Goal: Task Accomplishment & Management: Use online tool/utility

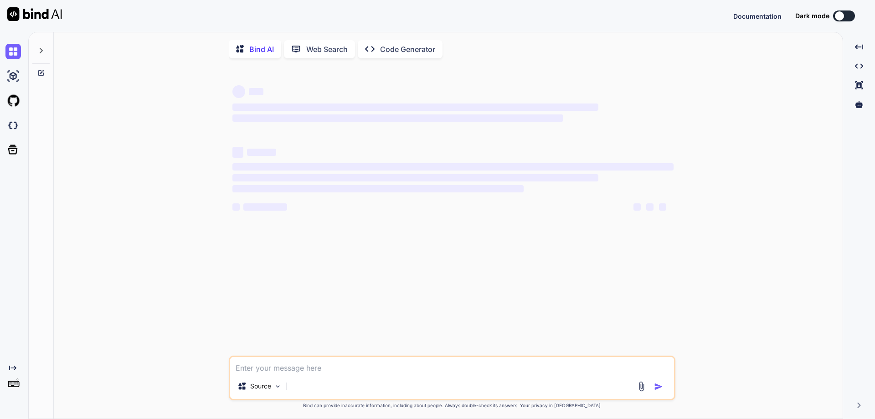
type textarea "x"
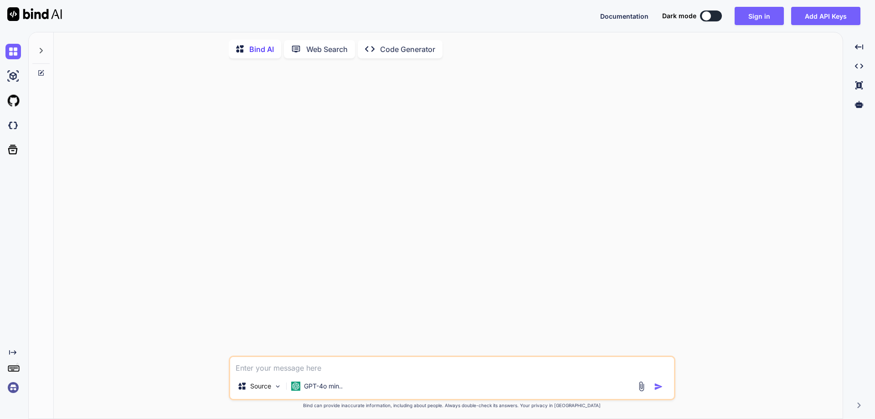
click at [328, 371] on textarea at bounding box center [452, 365] width 444 height 16
paste textarea "import { cert, getApps, initializeApp } from "firebase-admin/app"; import { get…"
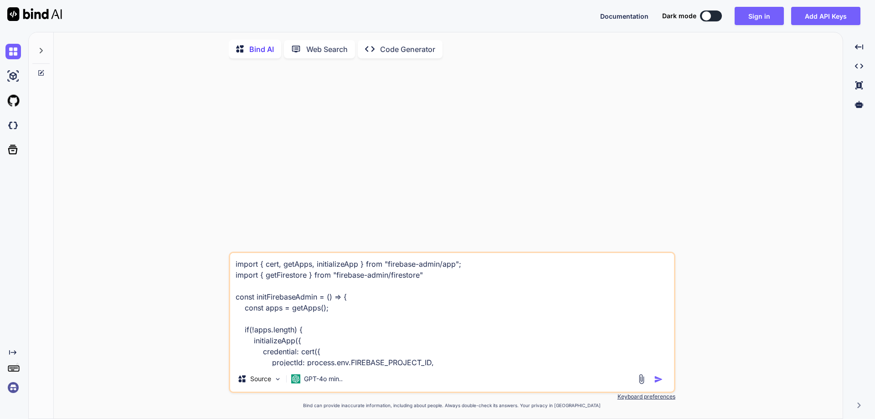
scroll to position [154, 0]
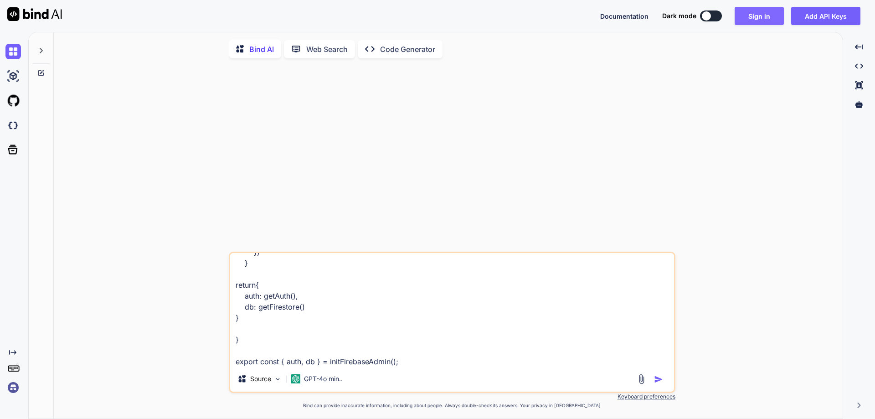
type textarea "import { cert, getApps, initializeApp } from "firebase-admin/app"; import { get…"
click at [762, 19] on button "Sign in" at bounding box center [758, 16] width 49 height 18
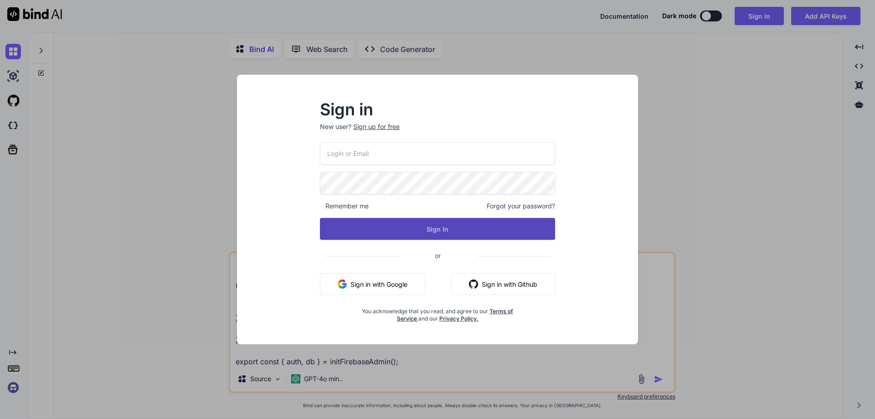
type input "[EMAIL_ADDRESS][DOMAIN_NAME]"
click at [395, 225] on button "Sign In" at bounding box center [437, 229] width 235 height 22
click at [463, 224] on button "Sign In" at bounding box center [437, 229] width 235 height 22
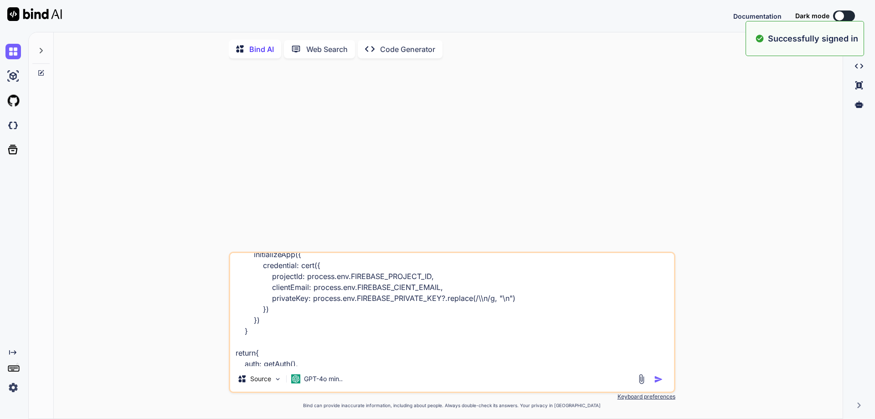
scroll to position [155, 0]
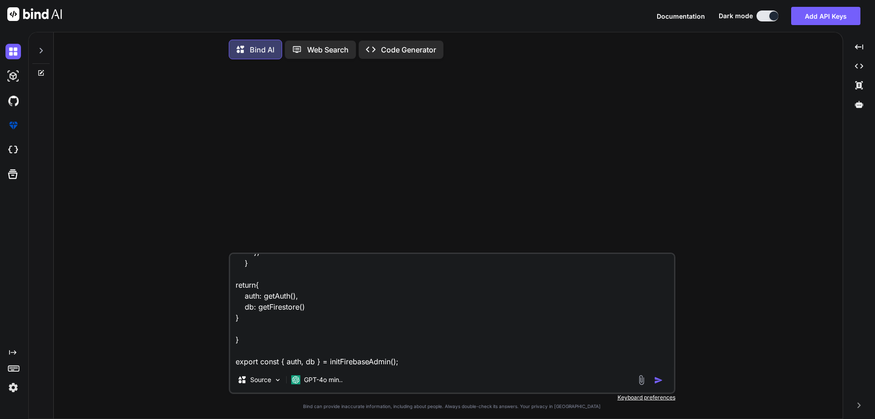
drag, startPoint x: 263, startPoint y: 298, endPoint x: 288, endPoint y: 298, distance: 25.1
click at [288, 298] on textarea "import { cert, getApps, initializeApp } from "firebase-admin/app"; import { get…" at bounding box center [452, 310] width 444 height 113
click at [424, 359] on textarea "import { cert, getApps, initializeApp } from "firebase-admin/app"; import { get…" at bounding box center [452, 310] width 444 height 113
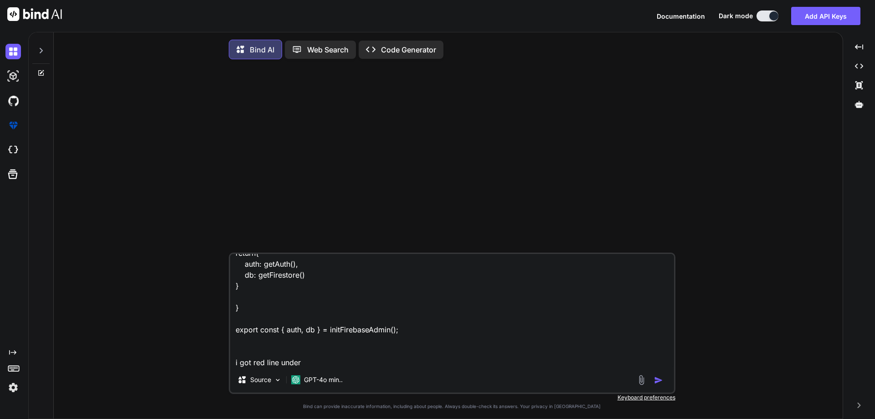
paste textarea "getAuth"
type textarea "import { cert, getApps, initializeApp } from "firebase-admin/app"; import { get…"
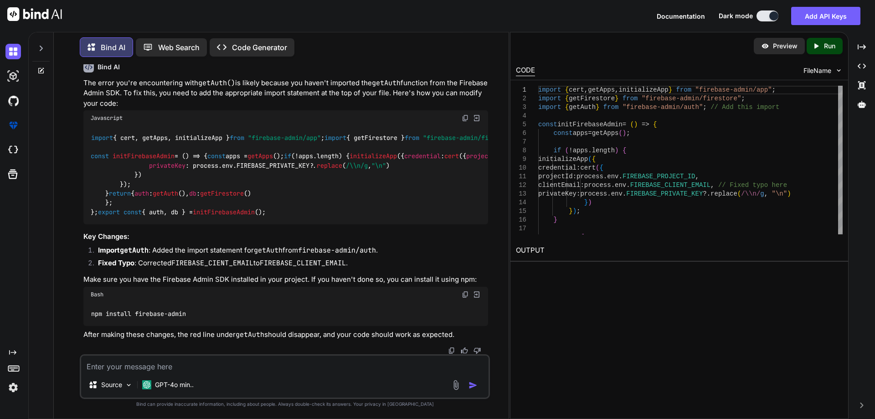
scroll to position [91, 0]
drag, startPoint x: 88, startPoint y: 148, endPoint x: 260, endPoint y: 149, distance: 171.7
click at [260, 149] on div "import { cert, getApps, initializeApp } from "firebase-admin/app" ; import { ge…" at bounding box center [285, 175] width 404 height 98
copy code "import { getAuth } from "firebase-admin/auth" ;"
